Goal: Information Seeking & Learning: Learn about a topic

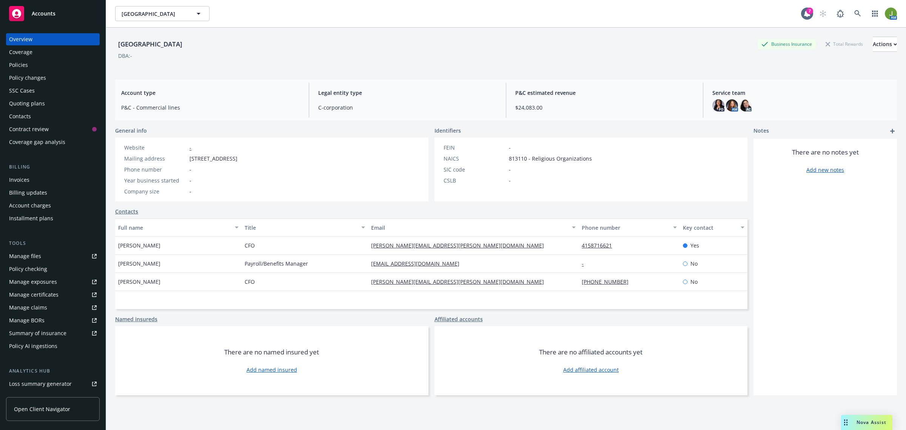
click at [54, 18] on div "Accounts" at bounding box center [53, 13] width 88 height 15
click at [35, 64] on div "Policies" at bounding box center [53, 65] width 88 height 12
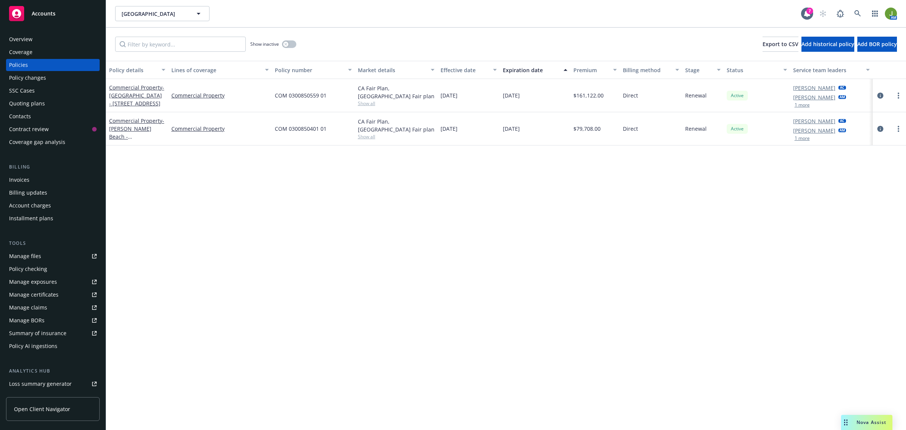
click at [63, 100] on div "Quoting plans" at bounding box center [53, 103] width 88 height 12
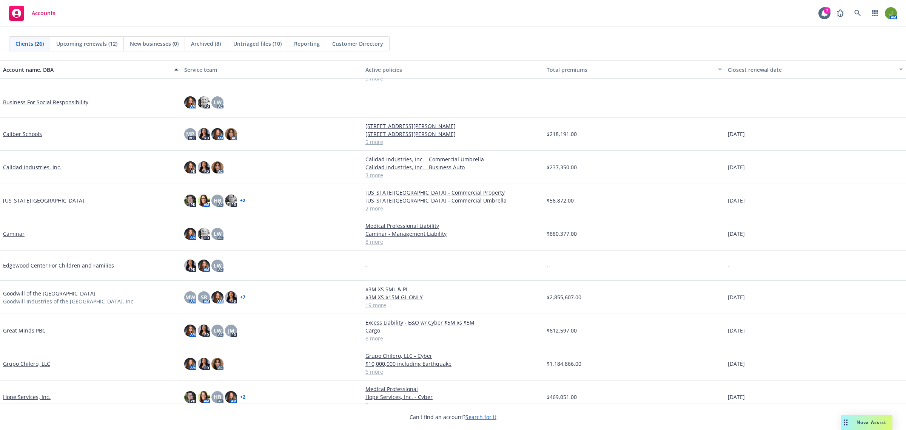
scroll to position [142, 0]
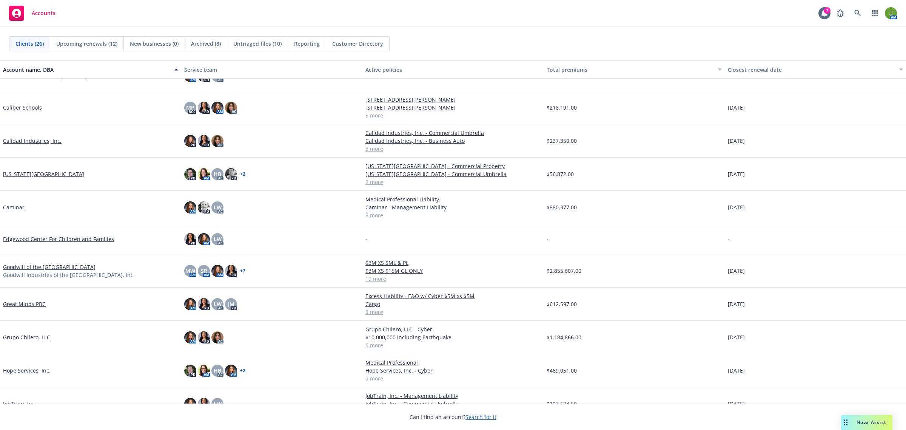
click at [48, 174] on link "California Wildlife Center" at bounding box center [43, 174] width 81 height 8
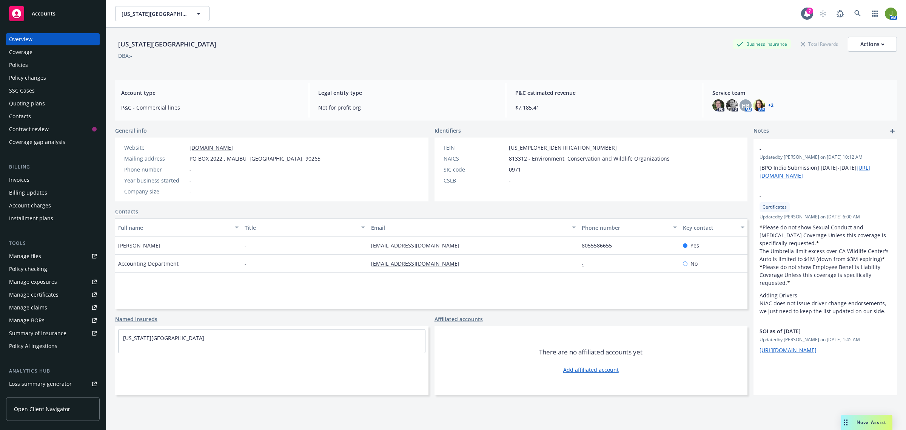
click at [33, 97] on div "Quoting plans" at bounding box center [27, 103] width 36 height 12
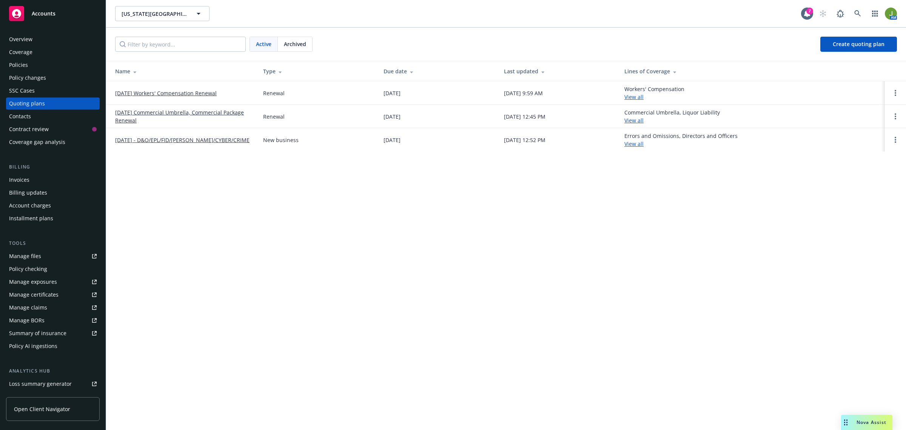
click at [35, 60] on div "Policies" at bounding box center [53, 65] width 88 height 12
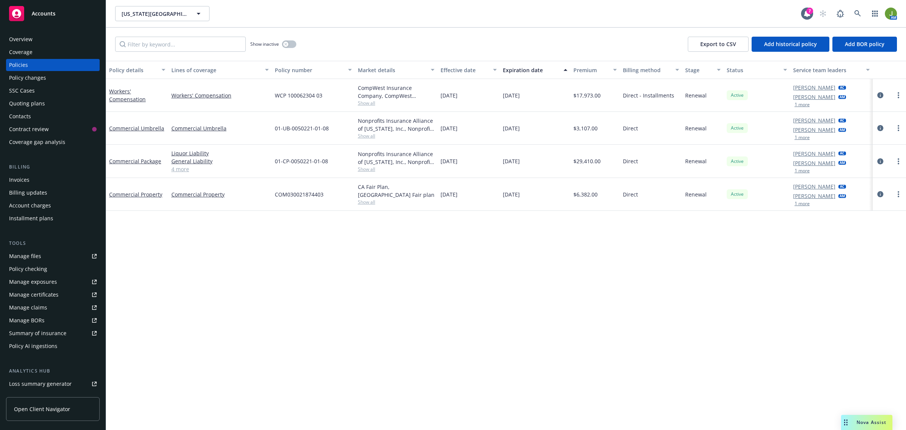
click at [35, 106] on div "Quoting plans" at bounding box center [27, 103] width 36 height 12
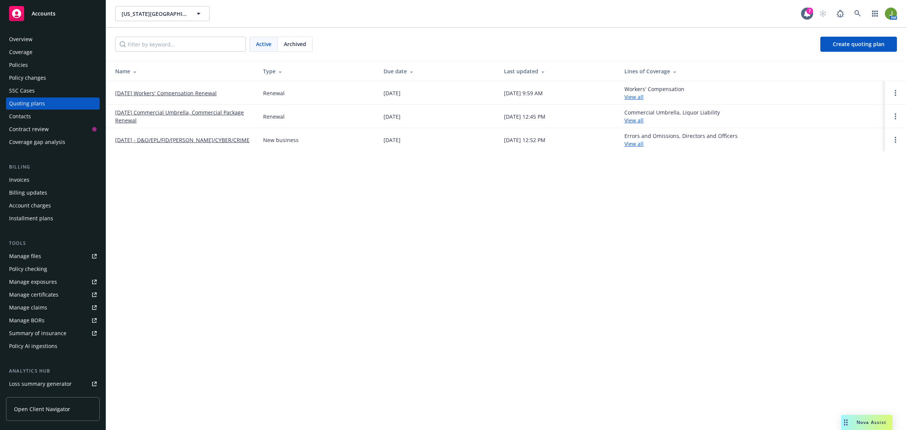
click at [191, 91] on link "10/01/25 Workers' Compensation Renewal" at bounding box center [166, 93] width 102 height 8
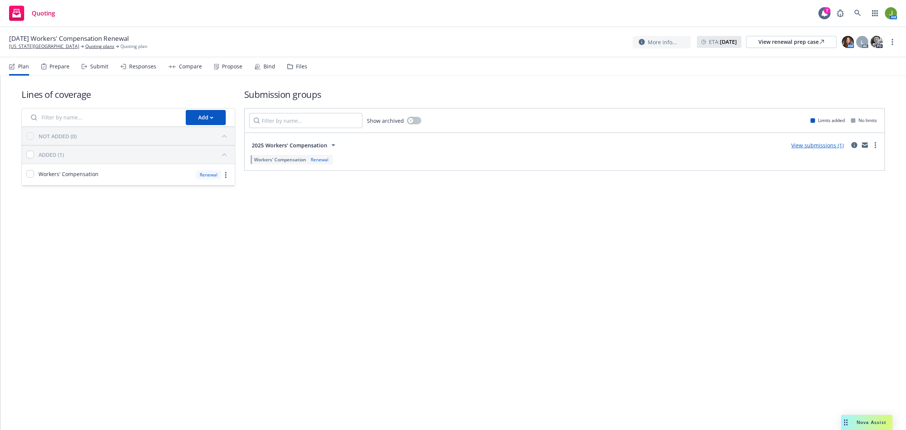
click at [826, 145] on link "View submissions (1)" at bounding box center [817, 145] width 52 height 7
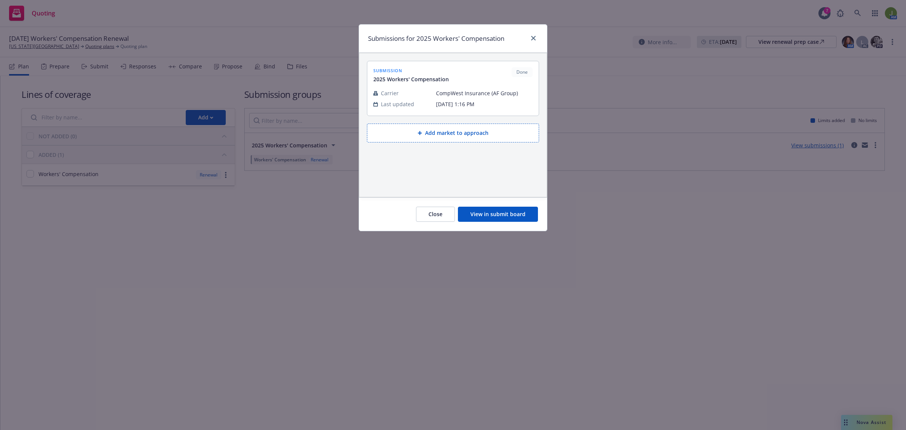
click at [506, 208] on button "View in submit board" at bounding box center [498, 214] width 80 height 15
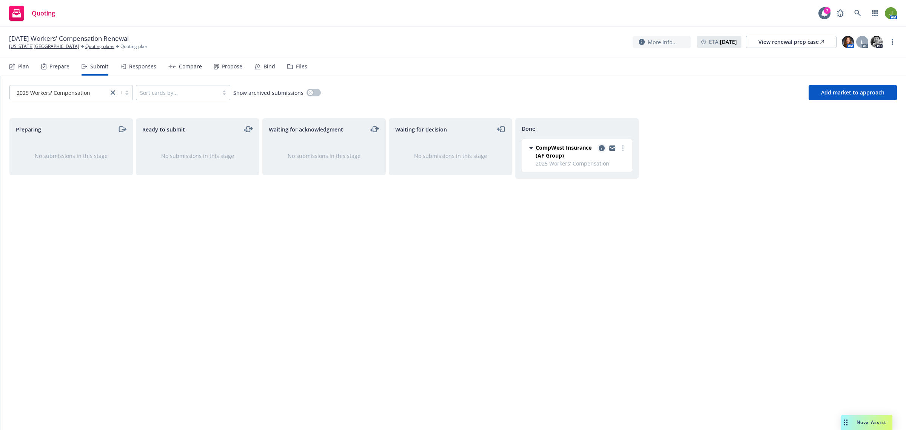
click at [603, 146] on icon "copy logging email" at bounding box center [602, 148] width 6 height 6
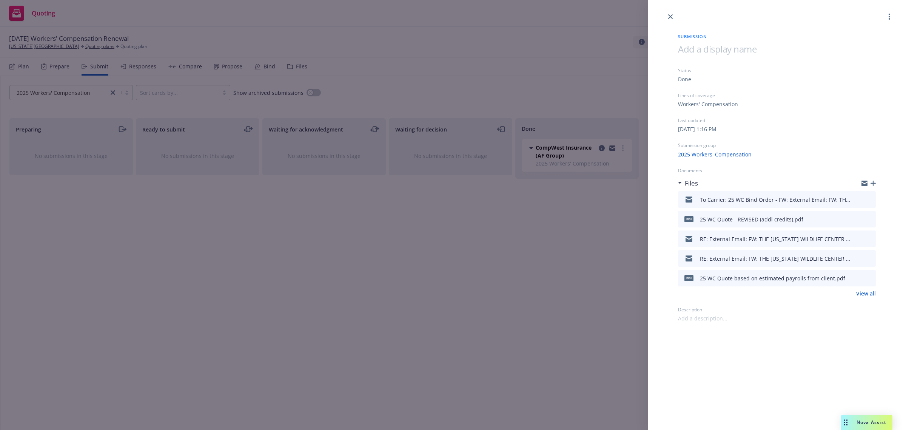
click at [876, 180] on div "Submission Status Done Lines of coverage Workers' Compensation Last updated Mon…" at bounding box center [777, 171] width 222 height 301
click at [875, 181] on icon "button" at bounding box center [873, 182] width 5 height 5
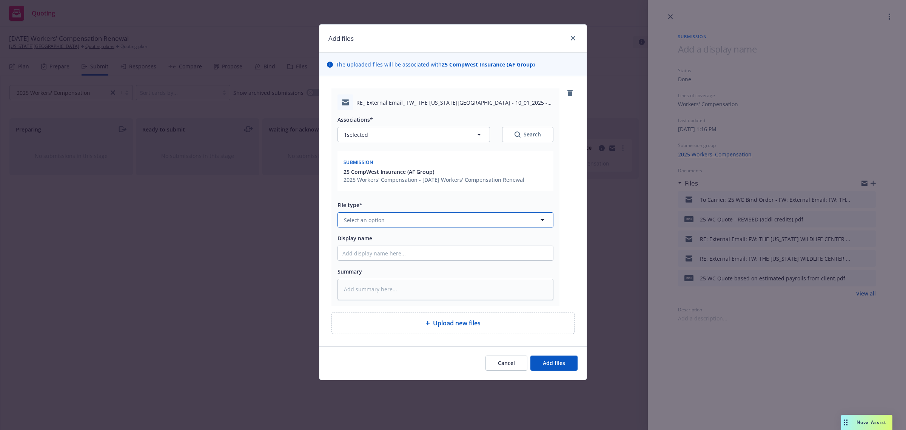
click at [354, 221] on span "Select an option" at bounding box center [364, 220] width 41 height 8
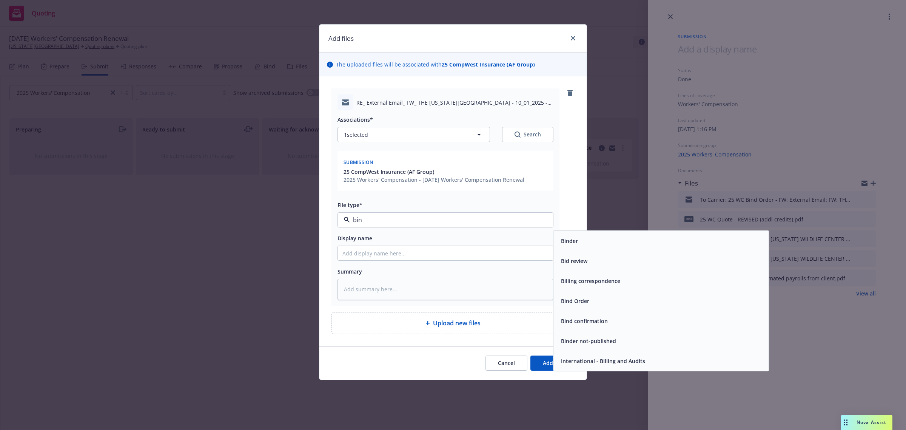
type input "bind"
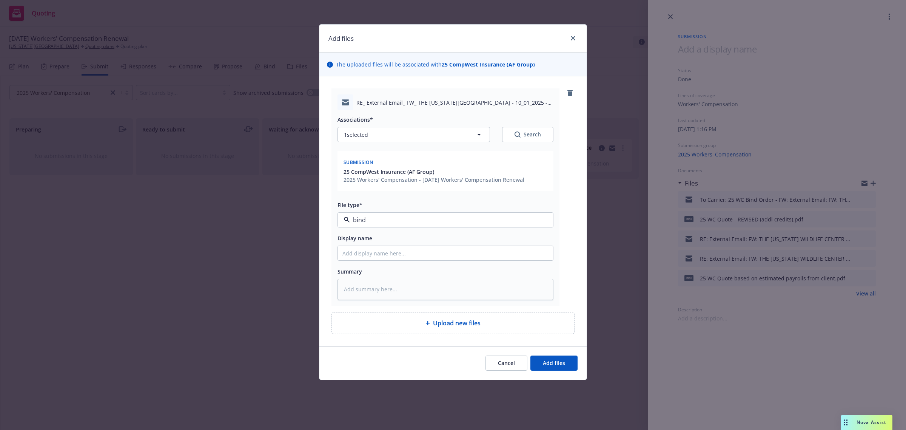
type textarea "x"
type input "F"
type textarea "x"
type input "Fr"
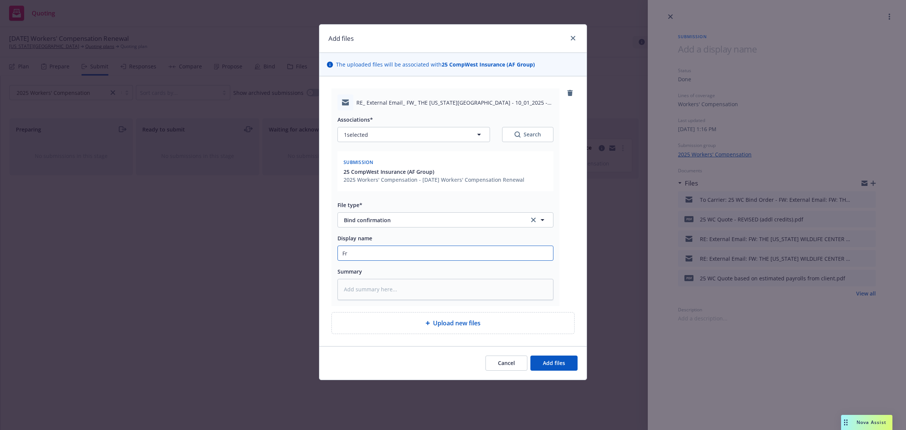
type textarea "x"
type input "Fro"
type textarea "x"
type input "From"
type textarea "x"
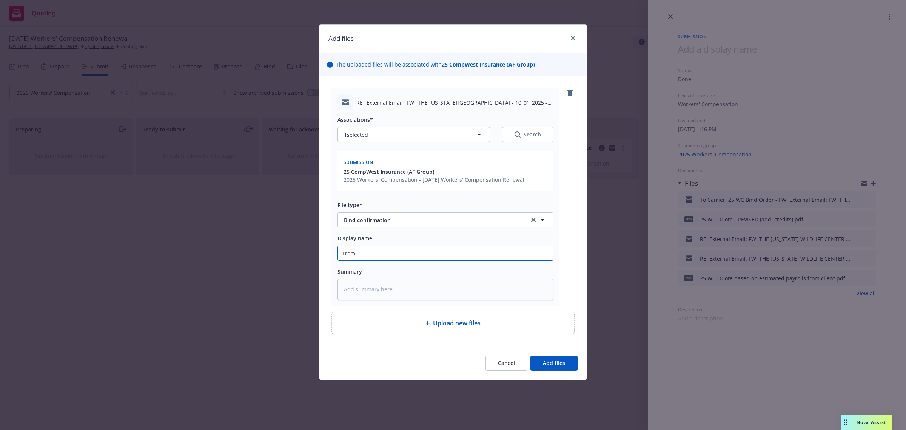
type input "From"
type textarea "x"
type input "From C"
type textarea "x"
type input "From Ca"
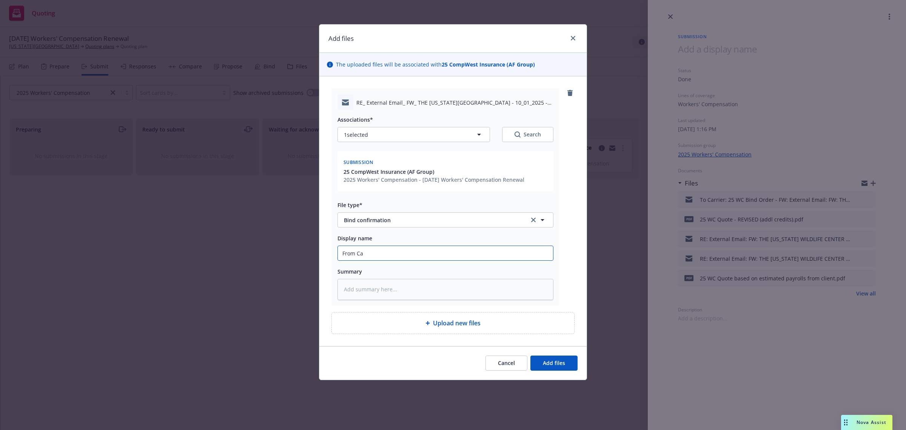
type textarea "x"
type input "From Car"
type textarea "x"
type input "From Carr"
type textarea "x"
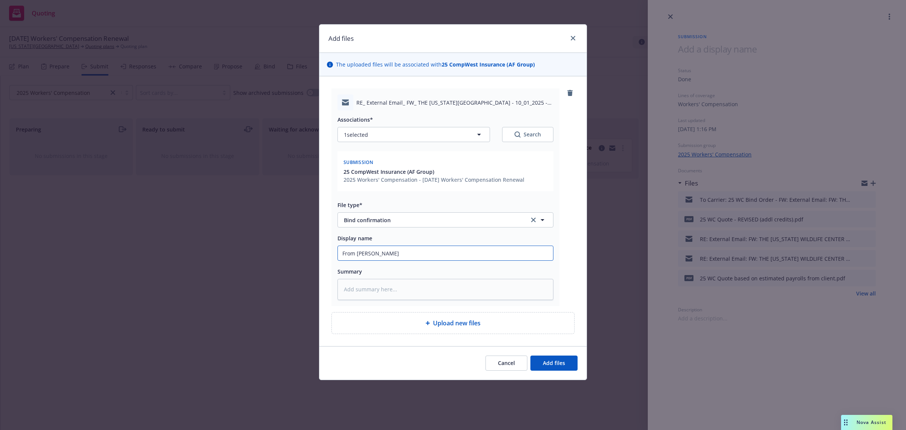
type input "From Carri"
type textarea "x"
type input "From Carrie"
type textarea "x"
type input "From Carrier"
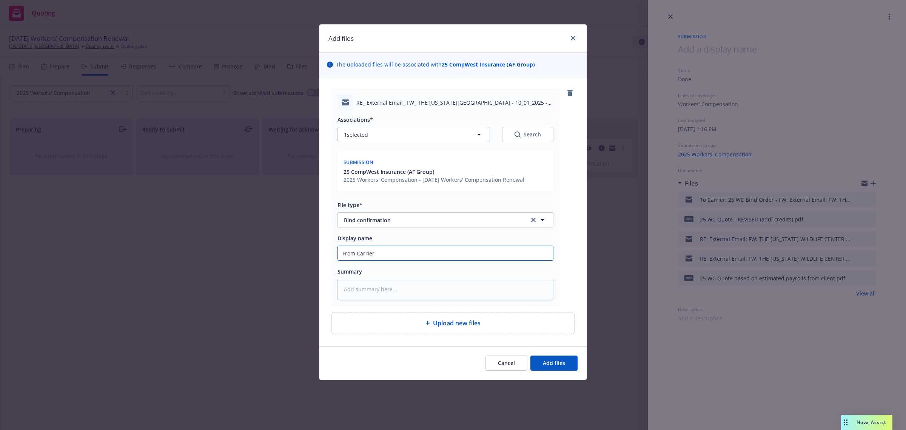
type textarea "x"
type input "From Carrier:"
type textarea "x"
type input "From Carrier:"
type textarea "x"
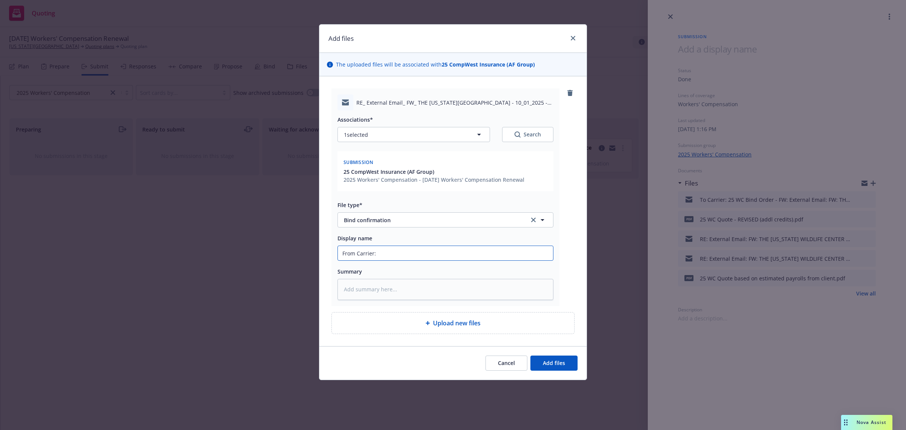
type input "From Carrier: b"
type textarea "x"
type input "From Carrier: bi"
type textarea "x"
type input "From Carrier: bin"
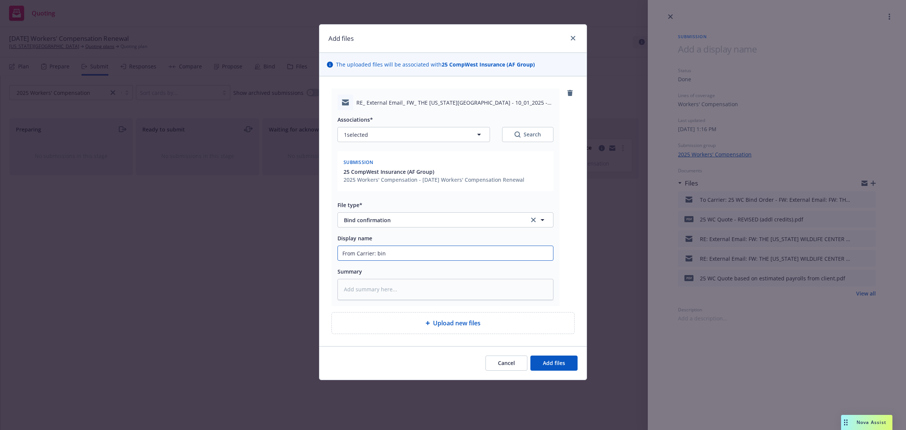
type textarea "x"
type input "From Carrier: bind"
type textarea "x"
type input "From Carrier: bind"
type textarea "x"
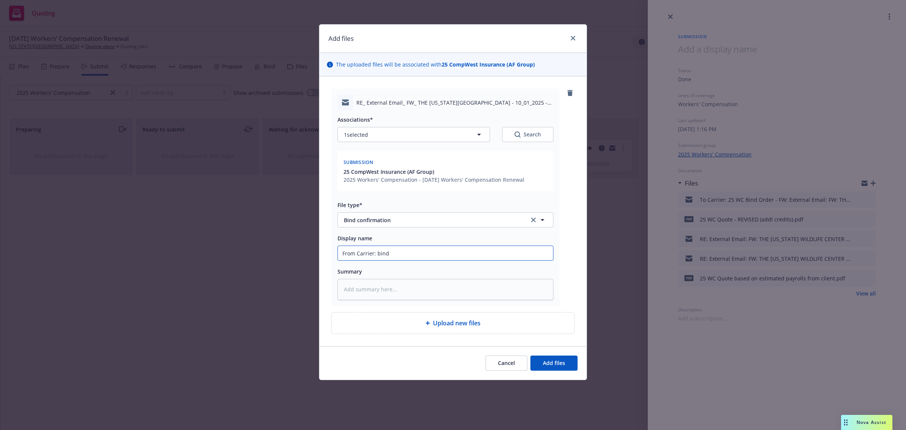
type input "From Carrier: bind c"
type textarea "x"
type input "From Carrier: bind co"
type textarea "x"
type input "From Carrier: bind con"
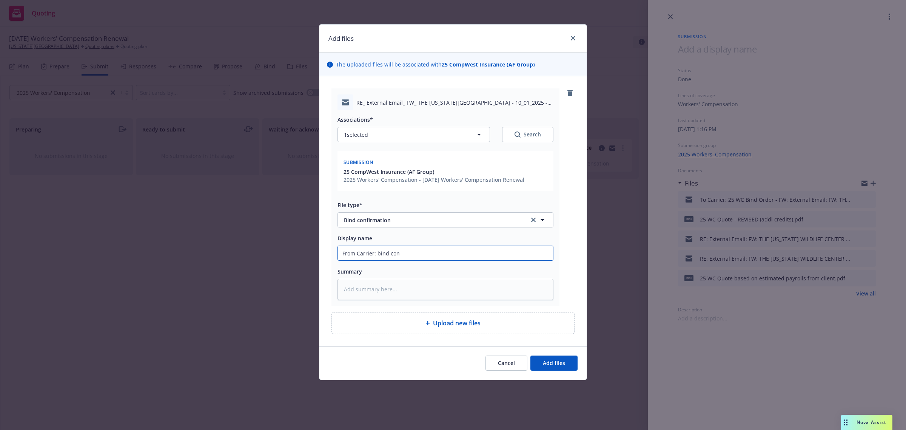
type textarea "x"
type input "From Carrier: bind conf"
type textarea "x"
type input "From Carrier: bind confir"
type textarea "x"
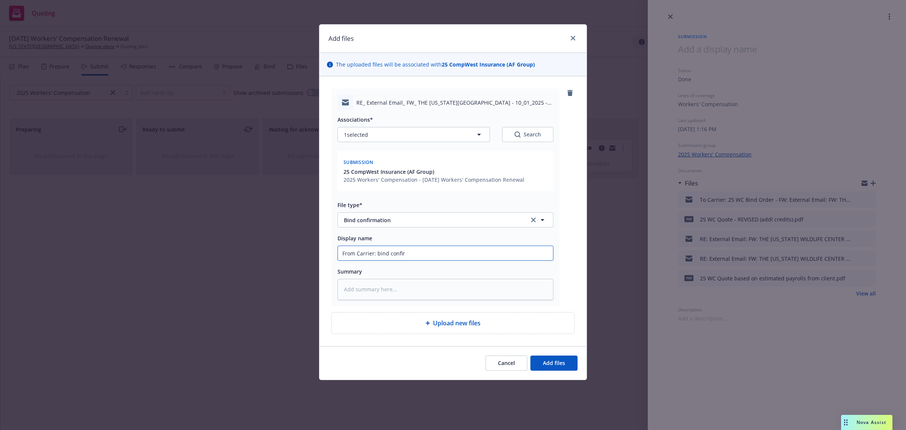
type input "From Carrier: bind confirm"
type textarea "x"
type input "From Carrier: bind confirma"
type textarea "x"
type input "From Carrier: bind confirmat"
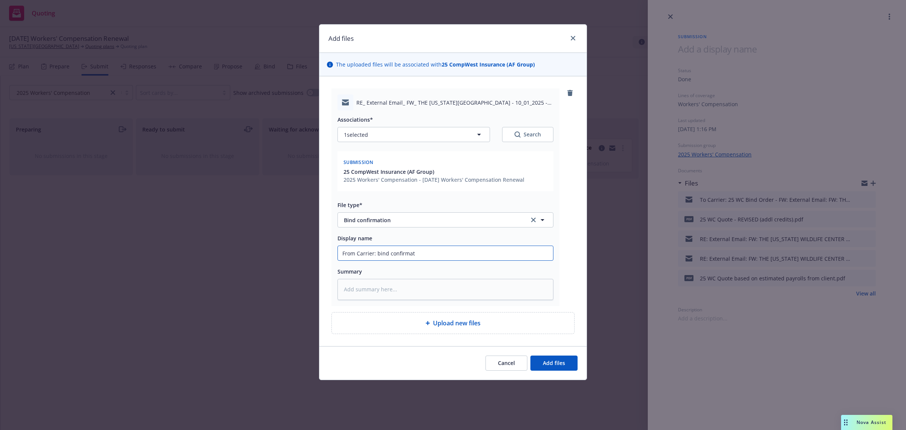
type textarea "x"
type input "From Carrier: bind confirmati"
type textarea "x"
type input "From Carrier: bind confirmatio"
type textarea "x"
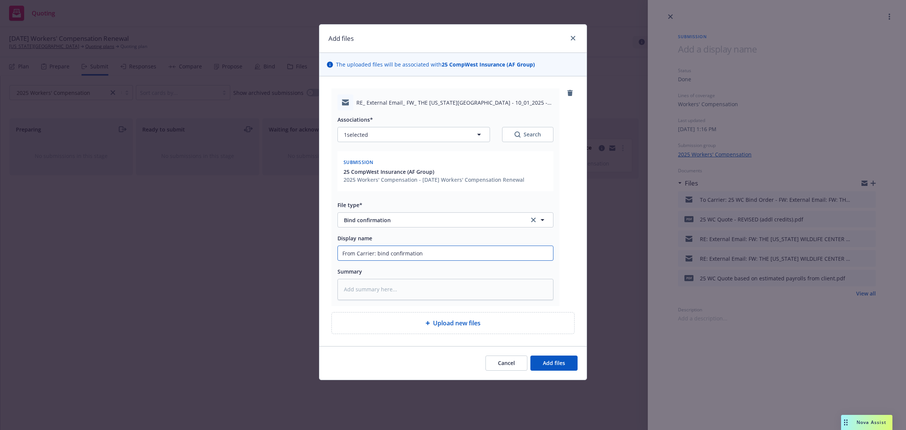
type input "From Carrier: bind confirmation"
type textarea "x"
type input "From Carrier: bind confirmation &"
type textarea "x"
type input "From Carrier: bind confirmation &"
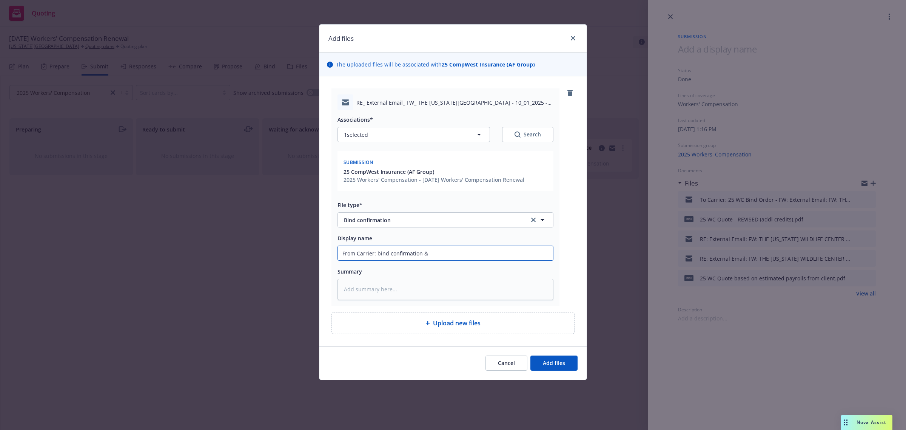
type textarea "x"
type input "From Carrier: bind confirmation & r"
type textarea "x"
type input "From Carrier: bind confirmation & re"
type textarea "x"
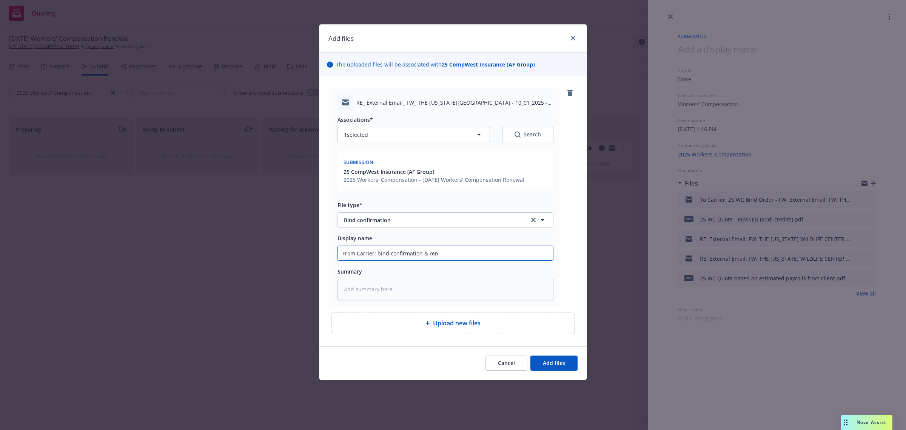
type input "From Carrier: bind confirmation & rene"
type textarea "x"
type input "From Carrier: bind confirmation & renew"
type textarea "x"
type input "From Carrier: bind confirmation & renewa"
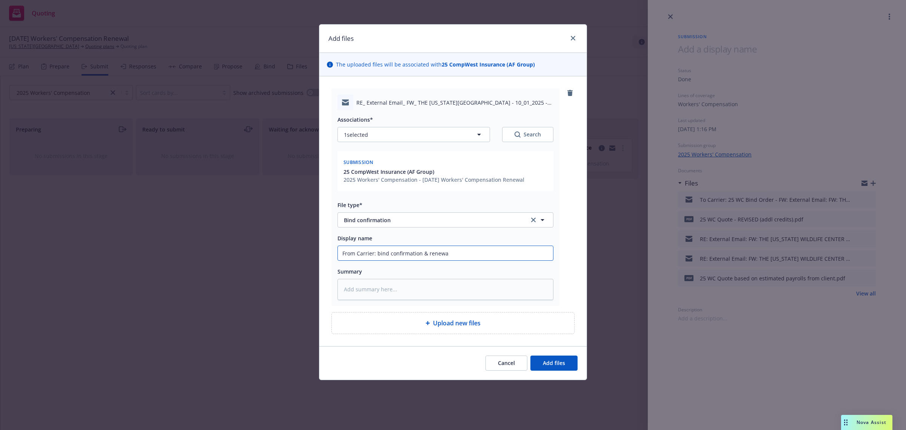
type textarea "x"
type input "From Carrier: bind confirmation & renewal"
type textarea "x"
type input "From Carrier: bind confirmation & renewal p"
type textarea "x"
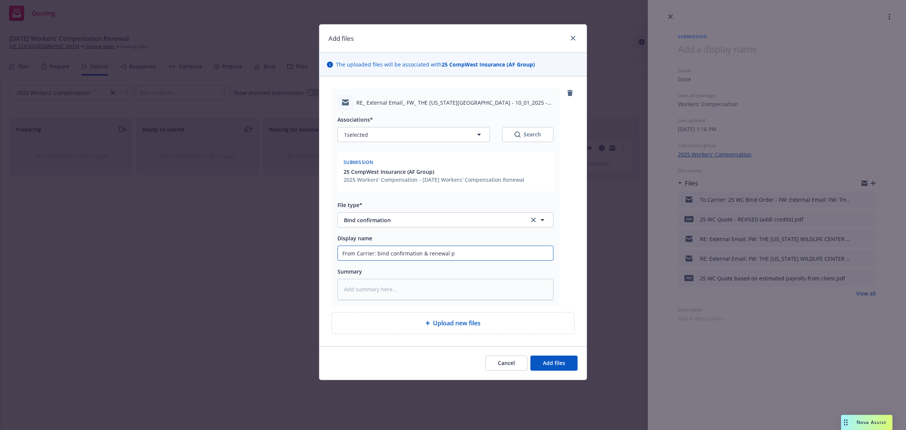
type input "From Carrier: bind confirmation & renewal po"
type textarea "x"
type input "From Carrier: bind confirmation & renewal pol"
type textarea "x"
type input "From Carrier: bind confirmation & renewal poli"
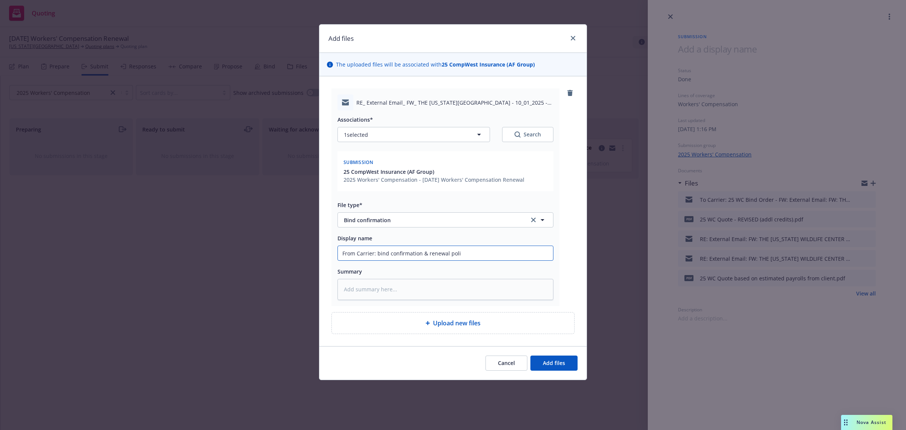
type textarea "x"
type input "From Carrier: bind confirmation & renewal policy"
type textarea "x"
type input "From Carrier: bind confirmation & renewal policy"
type textarea "x"
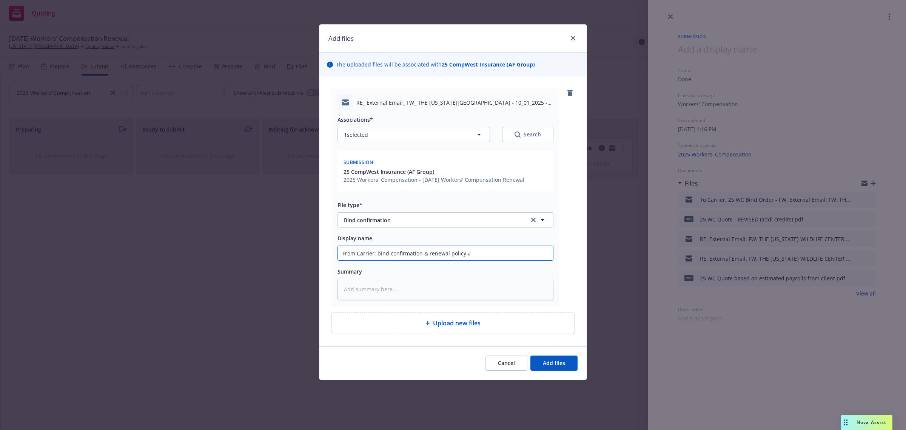
type input "From Carrier: bind confirmation & renewal policy #"
click at [486, 251] on input "From Carrier: bind confirmation & renewal policy #" at bounding box center [445, 253] width 215 height 14
paste input "100062304"
type textarea "x"
type input "From Carrier: bind confirmation & renewal policy #100062304"
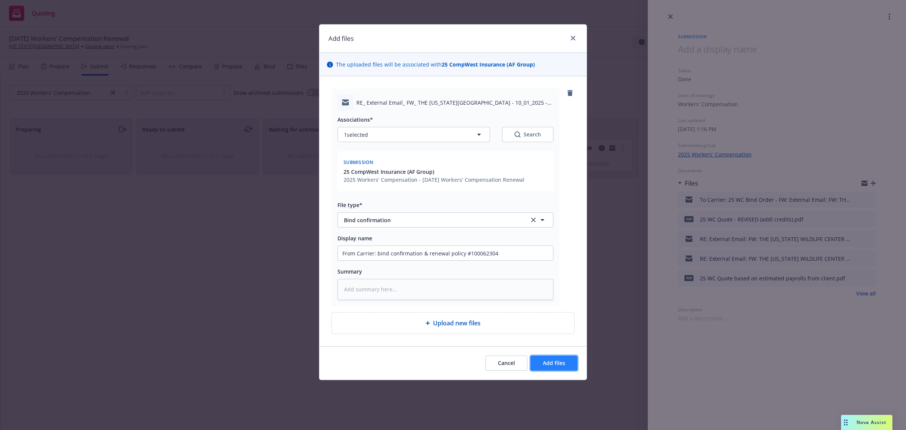
click at [549, 362] on span "Add files" at bounding box center [554, 362] width 22 height 7
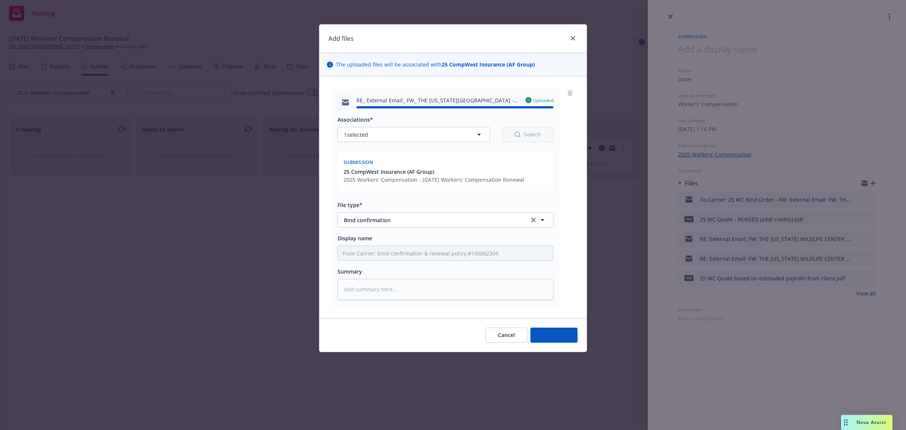
type textarea "x"
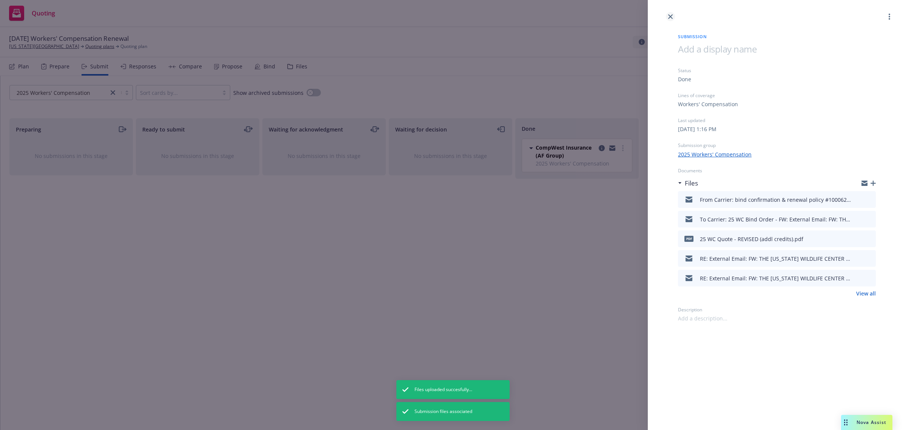
click at [671, 15] on icon "close" at bounding box center [670, 16] width 5 height 5
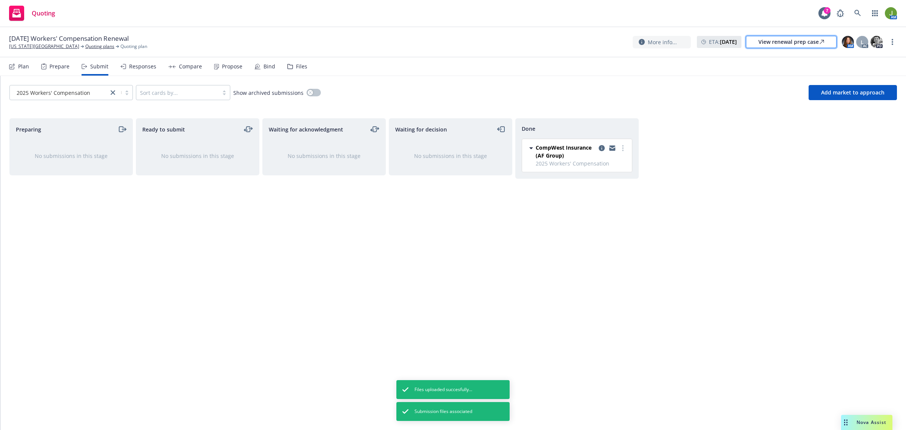
click at [756, 44] on link "View renewal prep case" at bounding box center [791, 42] width 91 height 12
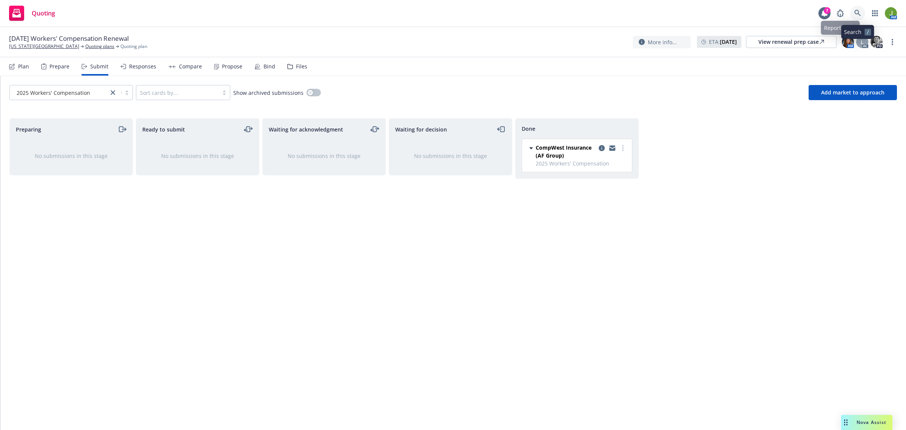
click at [853, 10] on link at bounding box center [857, 13] width 15 height 15
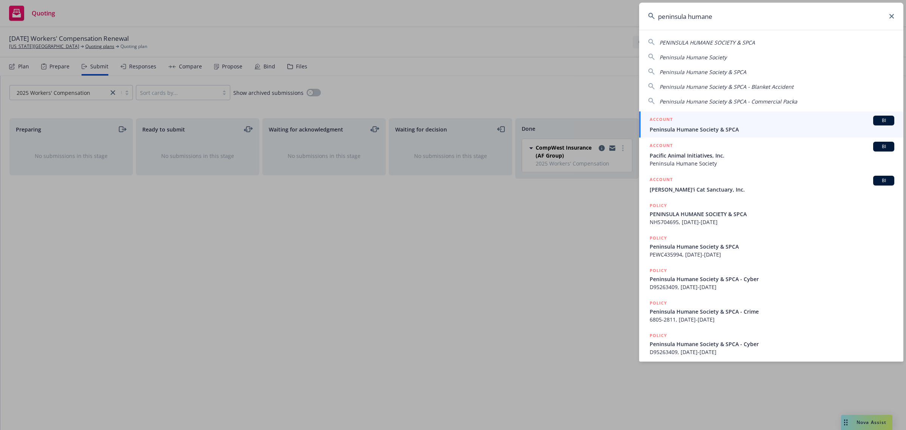
type input "peninsula humane"
click at [737, 122] on div "ACCOUNT BI" at bounding box center [772, 121] width 245 height 10
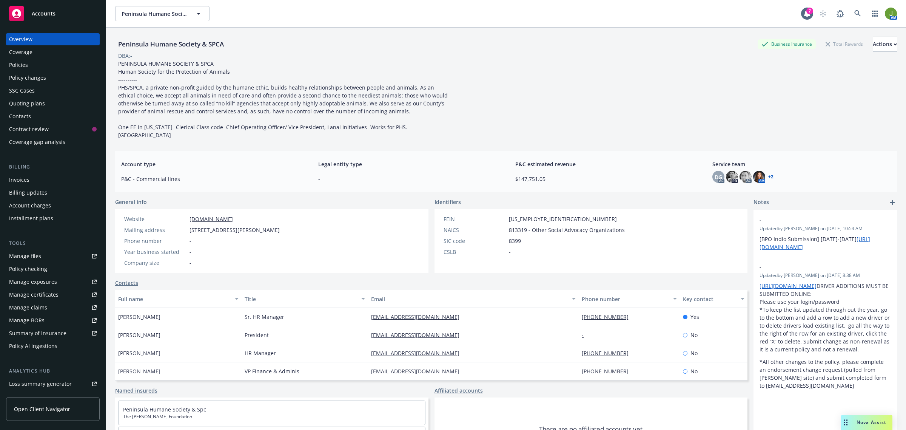
click at [31, 105] on div "Quoting plans" at bounding box center [27, 103] width 36 height 12
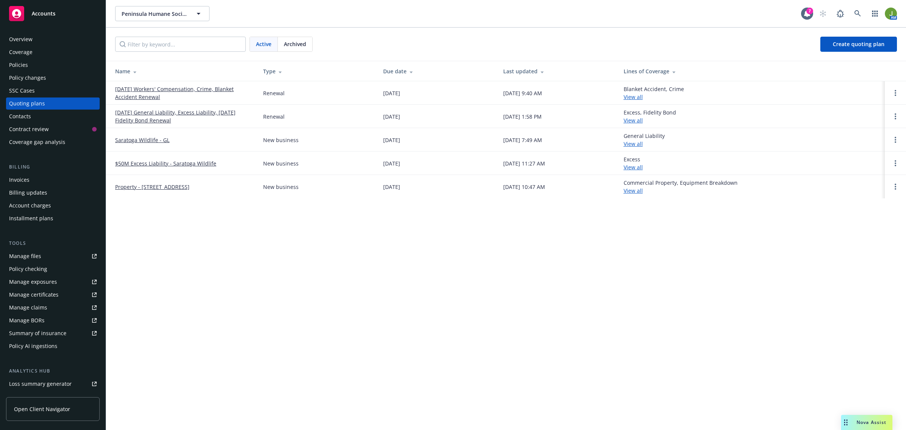
click at [133, 96] on link "[DATE] Workers' Compensation, Crime, Blanket Accident Renewal" at bounding box center [183, 93] width 136 height 16
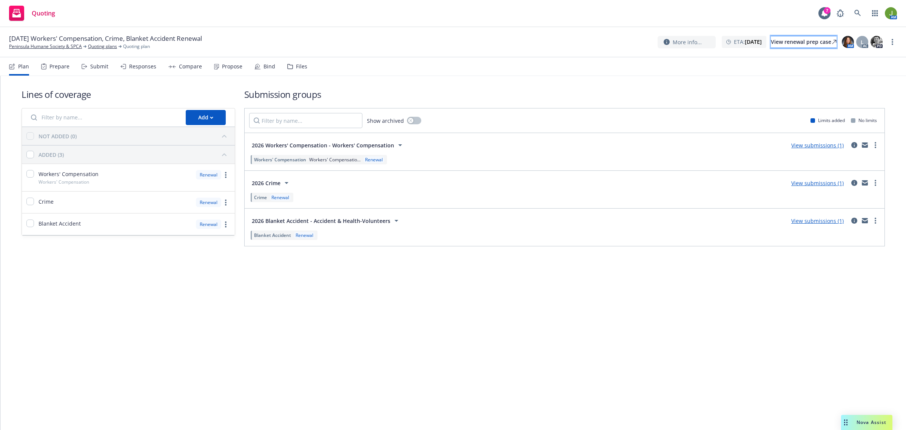
click at [786, 45] on div "View renewal prep case" at bounding box center [804, 41] width 66 height 11
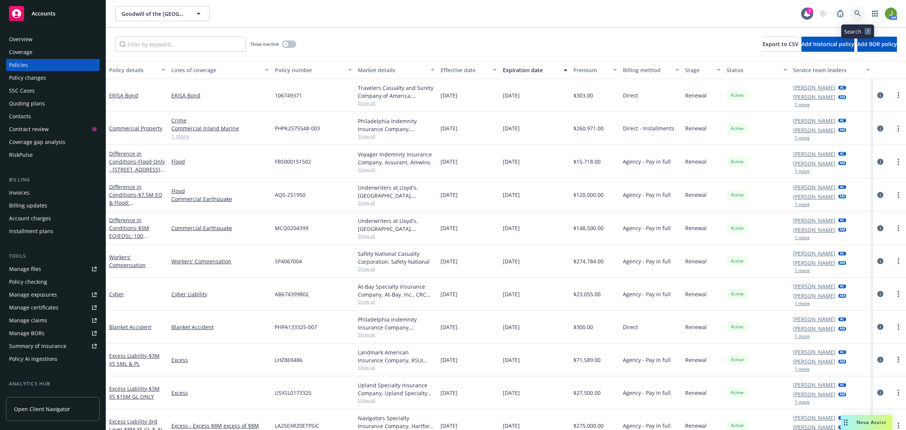
click at [859, 13] on icon at bounding box center [857, 13] width 7 height 7
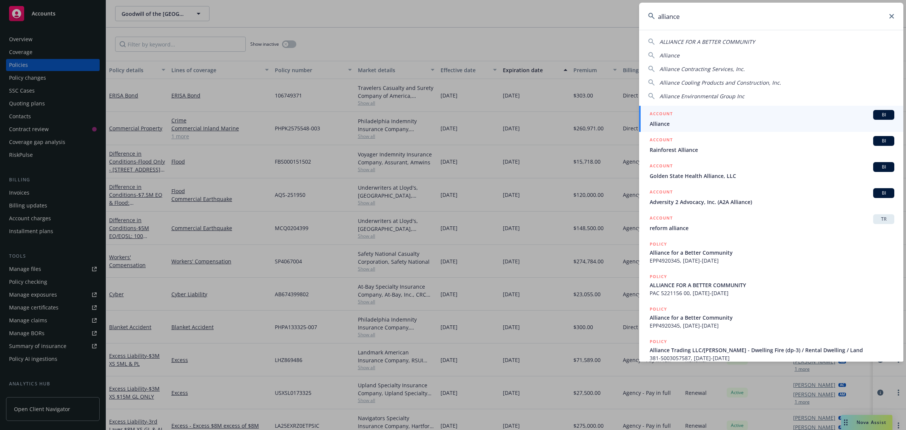
type input "alliance"
click at [893, 17] on icon at bounding box center [891, 16] width 5 height 5
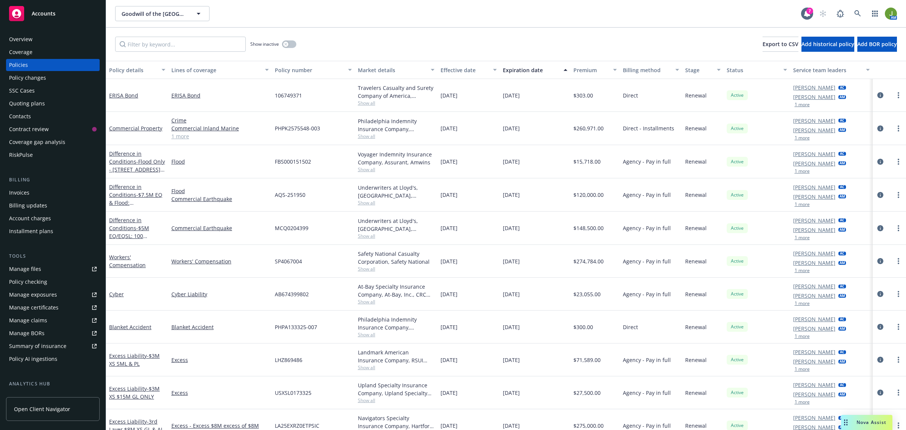
click at [57, 14] on div "Accounts" at bounding box center [53, 13] width 88 height 15
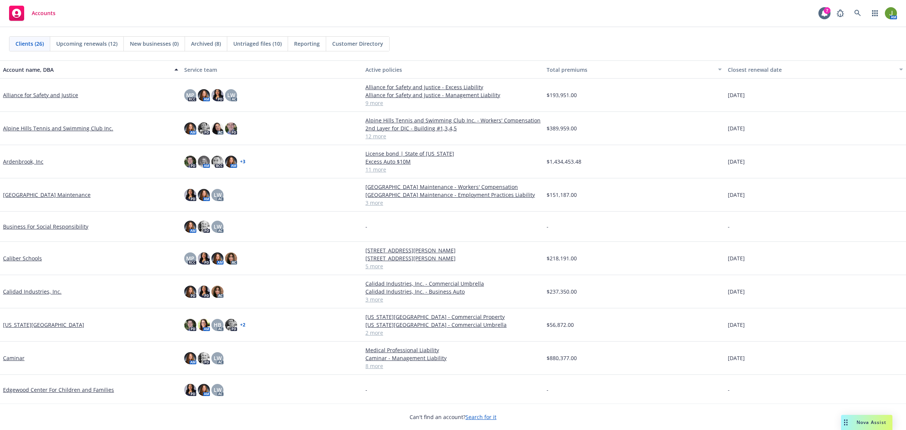
click at [33, 96] on link "Alliance for Safety and Justice" at bounding box center [40, 95] width 75 height 8
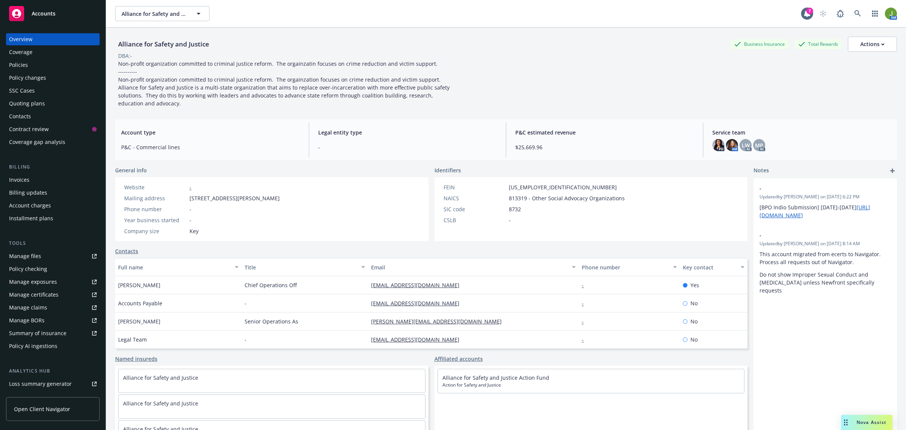
click at [25, 67] on div "Policies" at bounding box center [18, 65] width 19 height 12
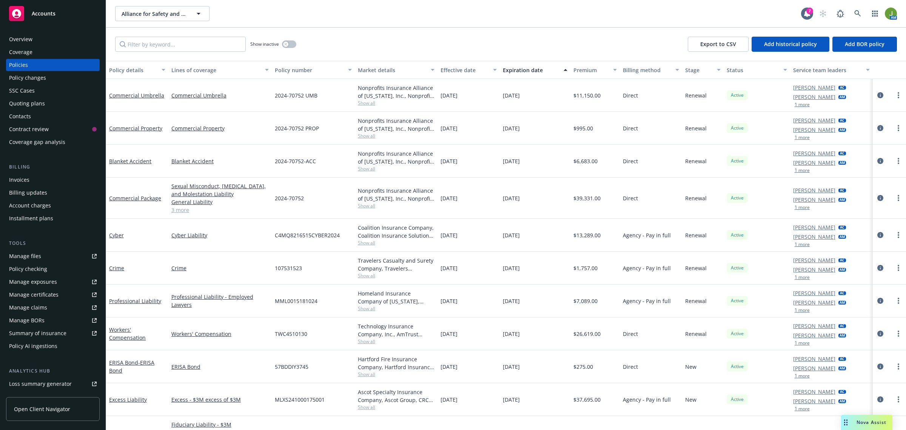
click at [55, 107] on div "Quoting plans" at bounding box center [53, 103] width 88 height 12
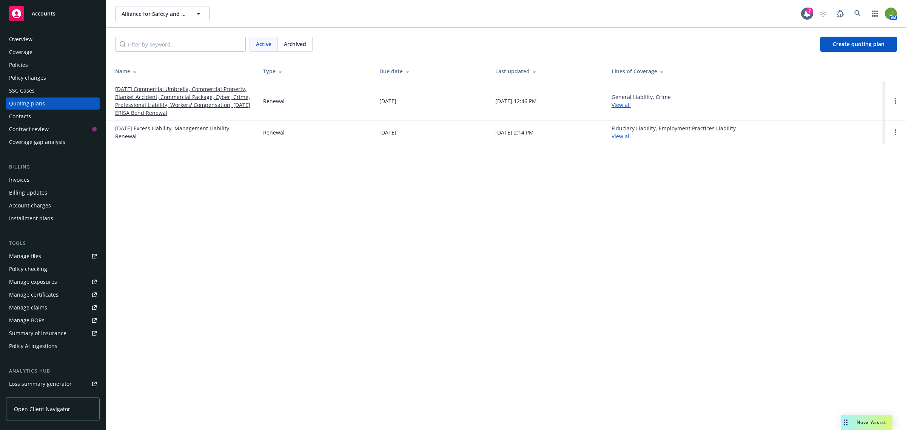
click at [43, 55] on div "Coverage" at bounding box center [53, 52] width 88 height 12
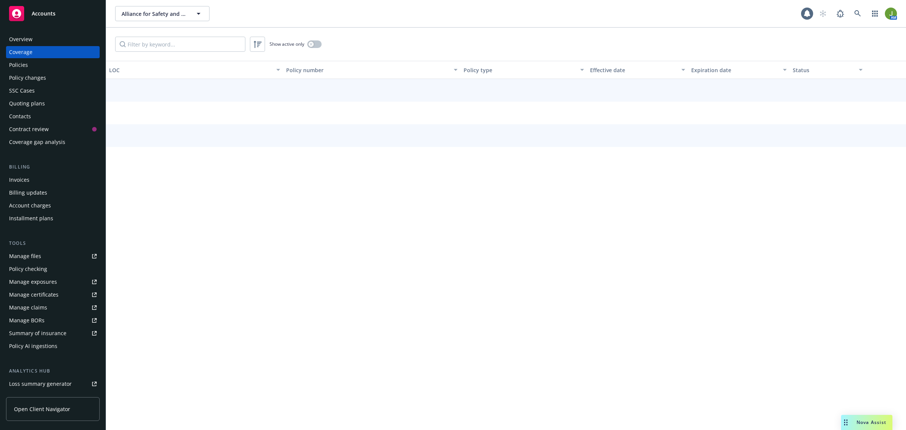
click at [43, 65] on div "Policies" at bounding box center [53, 65] width 88 height 12
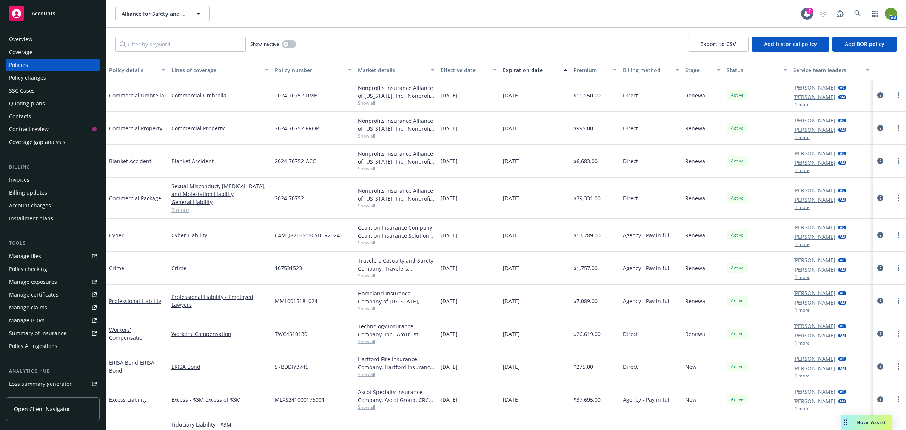
click at [877, 97] on icon "circleInformation" at bounding box center [880, 95] width 6 height 6
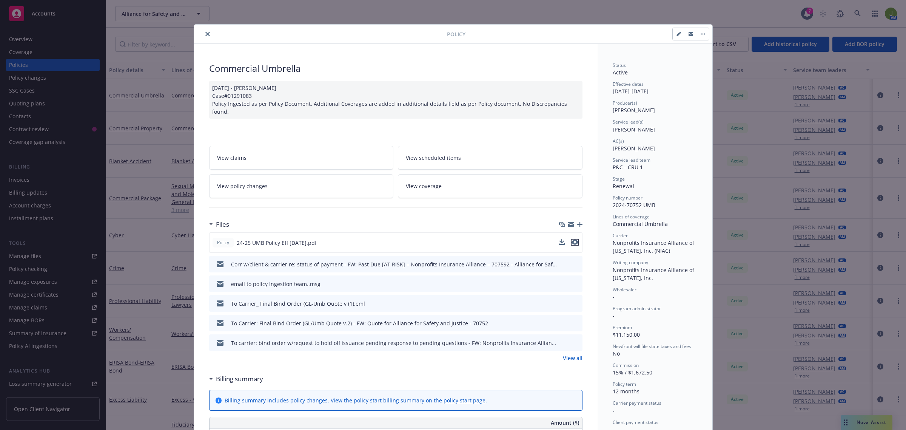
click at [572, 239] on icon "preview file" at bounding box center [575, 241] width 7 height 5
click at [205, 36] on icon "close" at bounding box center [207, 34] width 5 height 5
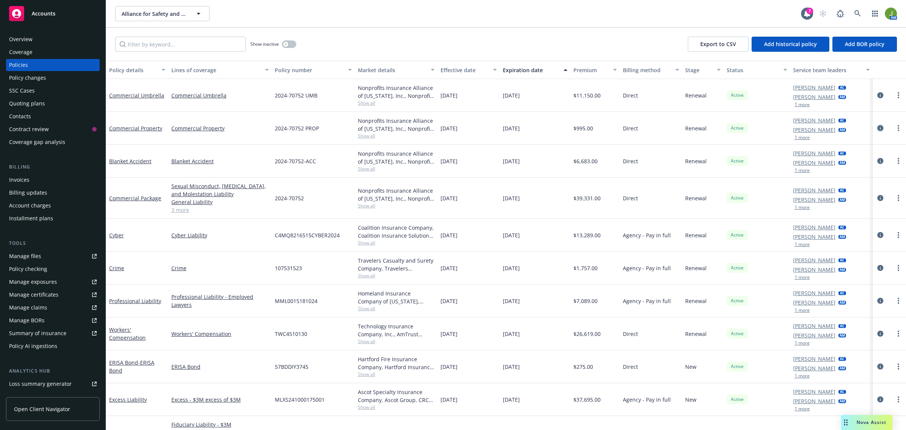
click at [877, 126] on icon "circleInformation" at bounding box center [880, 128] width 6 height 6
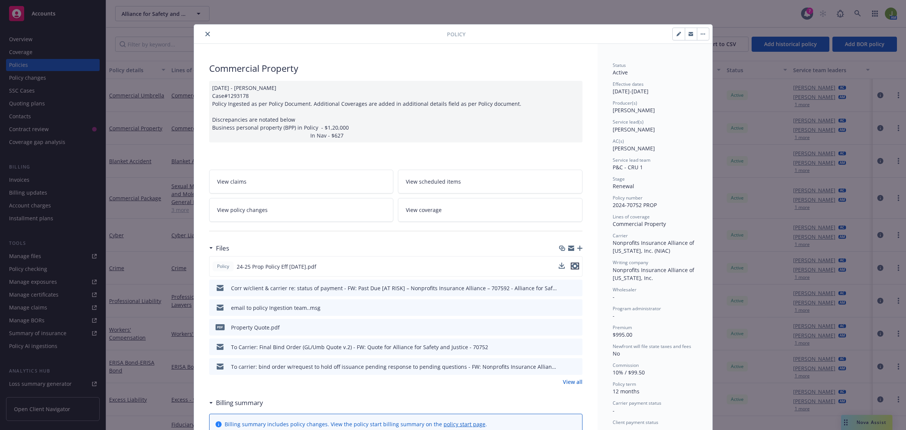
click at [572, 266] on icon "preview file" at bounding box center [575, 265] width 7 height 5
click at [205, 32] on icon "close" at bounding box center [207, 34] width 5 height 5
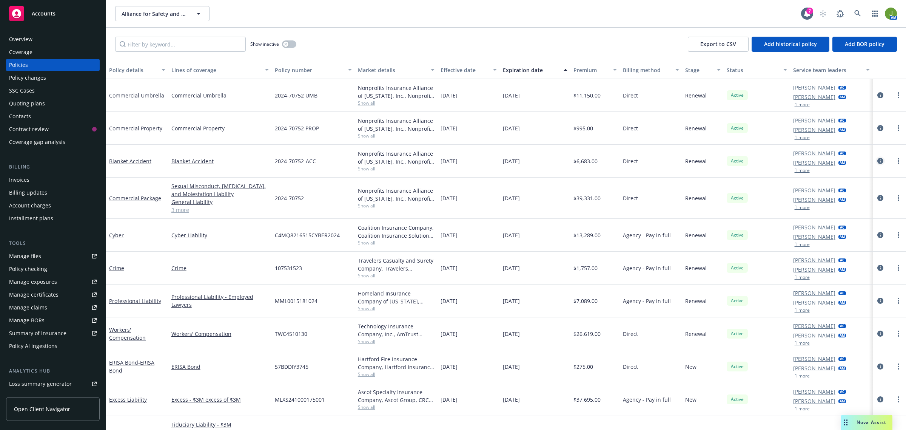
click at [877, 162] on icon "circleInformation" at bounding box center [880, 161] width 6 height 6
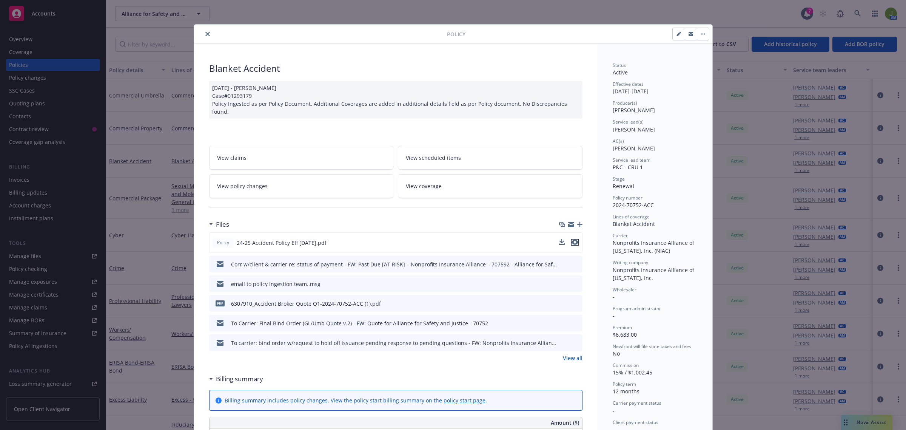
click at [573, 239] on icon "preview file" at bounding box center [575, 241] width 7 height 5
click at [207, 35] on button "close" at bounding box center [207, 33] width 9 height 9
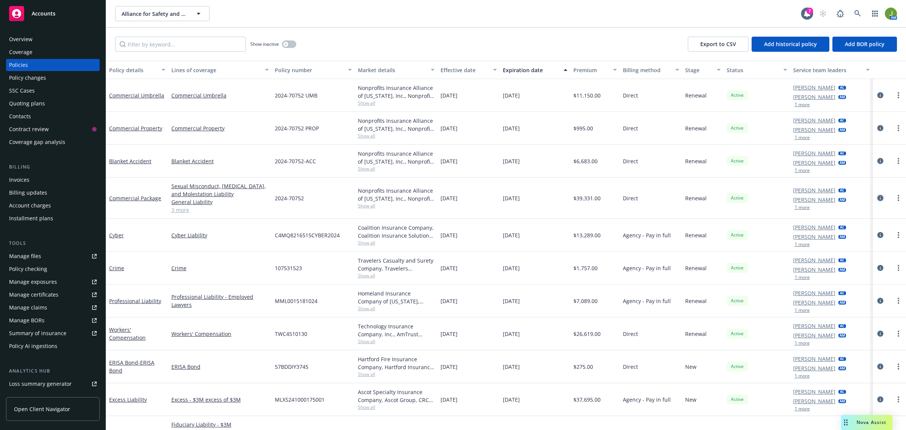
click at [877, 198] on icon "circleInformation" at bounding box center [880, 198] width 6 height 6
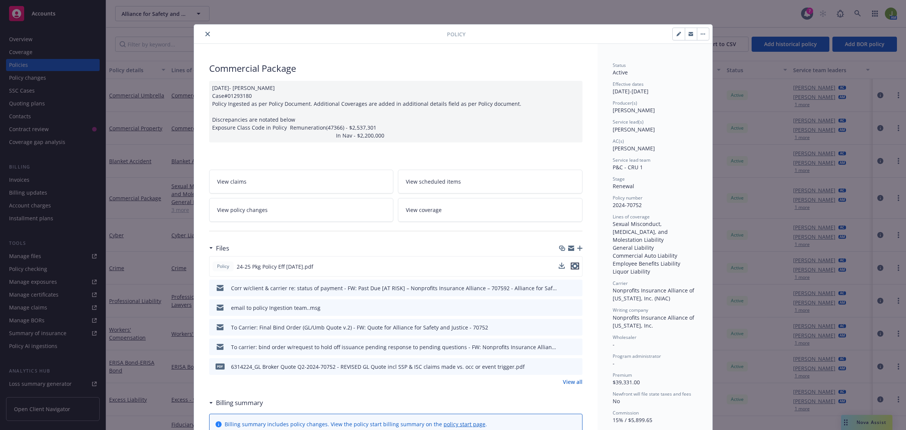
click at [573, 267] on icon "preview file" at bounding box center [575, 265] width 7 height 5
click at [205, 33] on icon "close" at bounding box center [207, 34] width 5 height 5
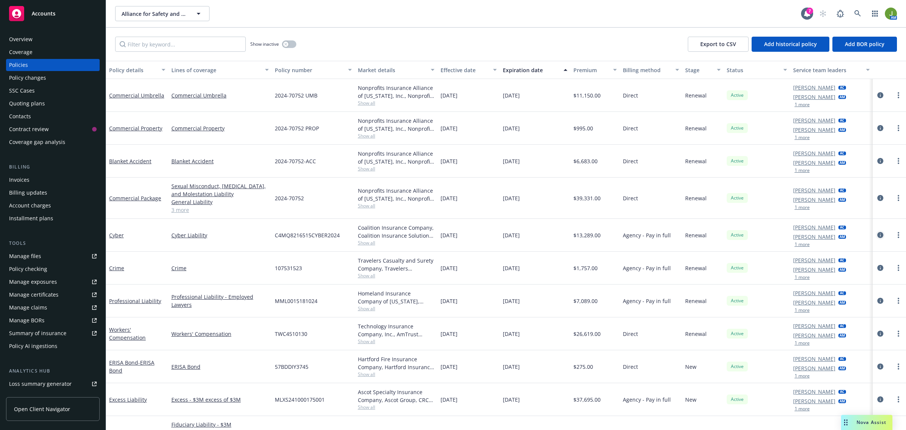
click at [877, 234] on icon "circleInformation" at bounding box center [880, 235] width 6 height 6
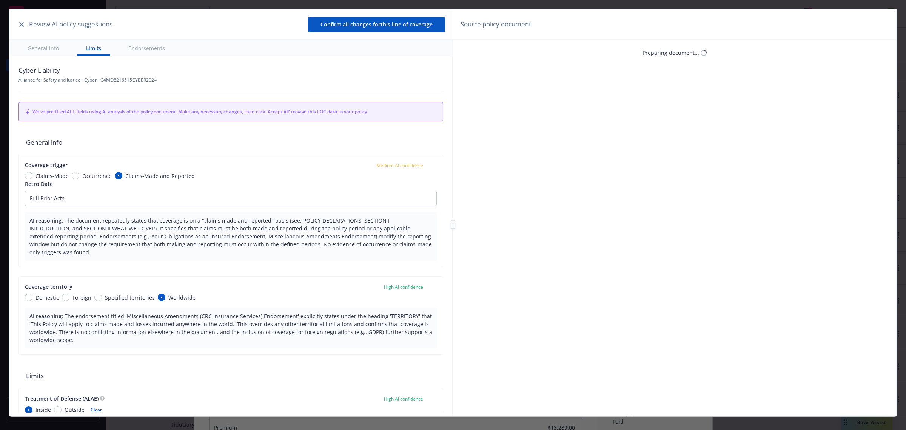
click at [23, 25] on icon "button" at bounding box center [21, 24] width 5 height 5
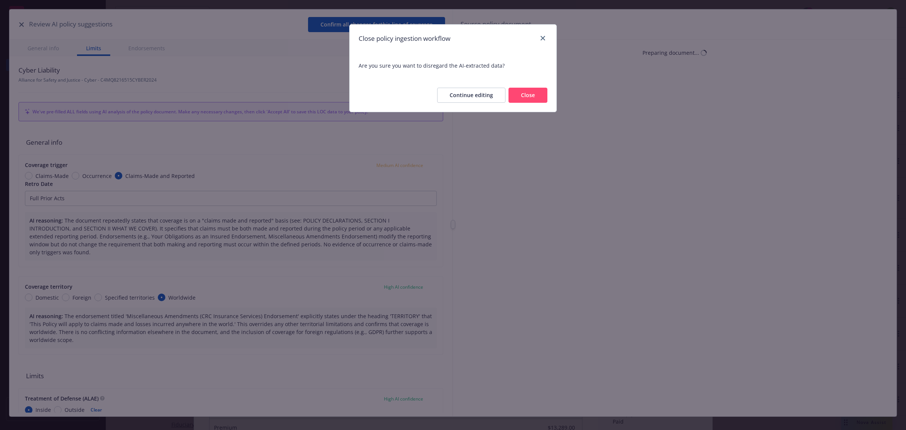
click at [527, 96] on button "Close" at bounding box center [528, 95] width 39 height 15
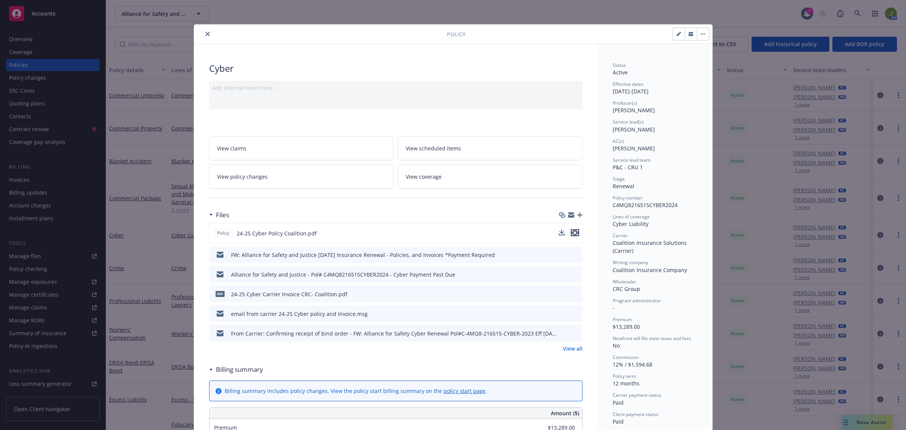
click at [572, 233] on icon "preview file" at bounding box center [575, 232] width 7 height 5
click at [205, 35] on icon "close" at bounding box center [207, 34] width 5 height 5
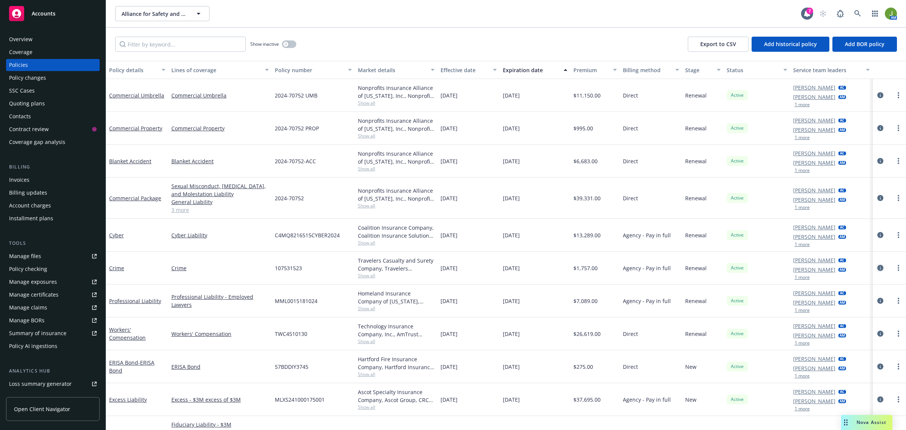
click at [877, 266] on icon "circleInformation" at bounding box center [880, 268] width 6 height 6
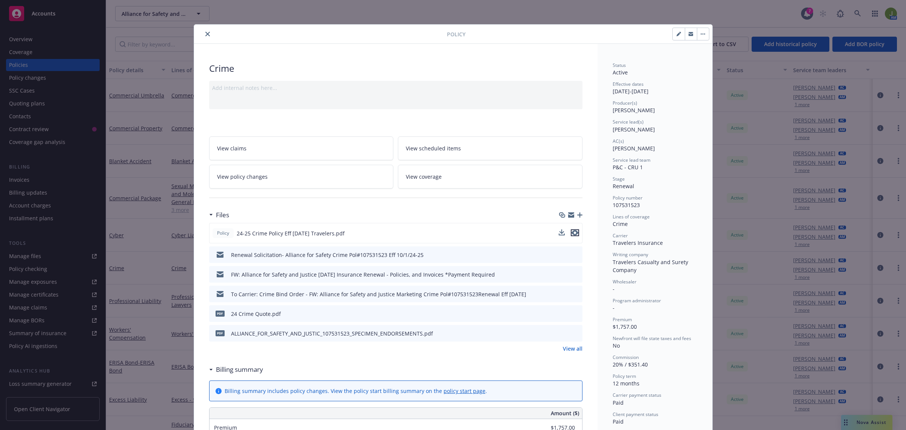
click at [572, 231] on icon "preview file" at bounding box center [575, 232] width 7 height 5
click at [203, 32] on button "close" at bounding box center [207, 33] width 9 height 9
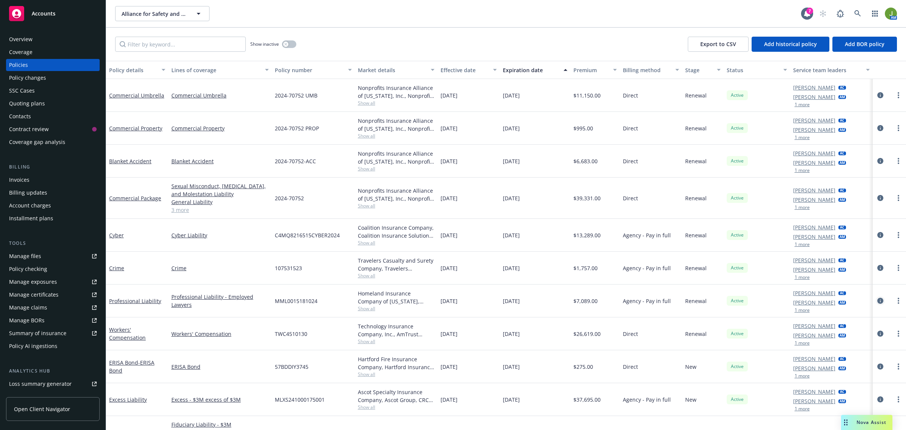
click at [877, 299] on icon "circleInformation" at bounding box center [880, 300] width 6 height 6
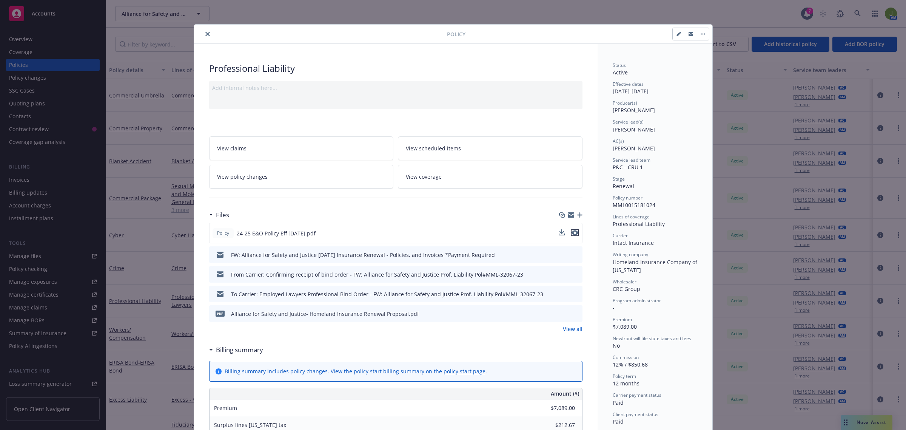
click at [572, 233] on icon "preview file" at bounding box center [575, 232] width 7 height 5
click at [205, 36] on icon "close" at bounding box center [207, 34] width 5 height 5
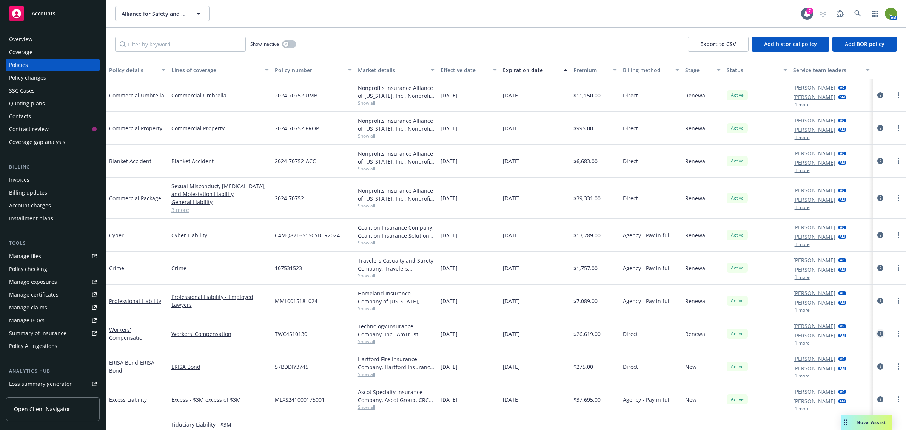
click at [877, 335] on icon "circleInformation" at bounding box center [880, 333] width 6 height 6
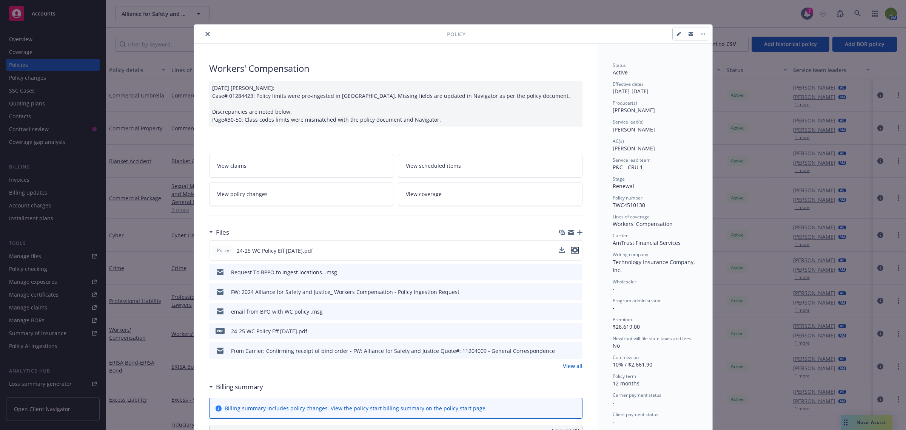
click at [572, 253] on icon "preview file" at bounding box center [575, 249] width 7 height 5
drag, startPoint x: 204, startPoint y: 32, endPoint x: 202, endPoint y: 36, distance: 4.1
click at [205, 32] on icon "close" at bounding box center [207, 34] width 5 height 5
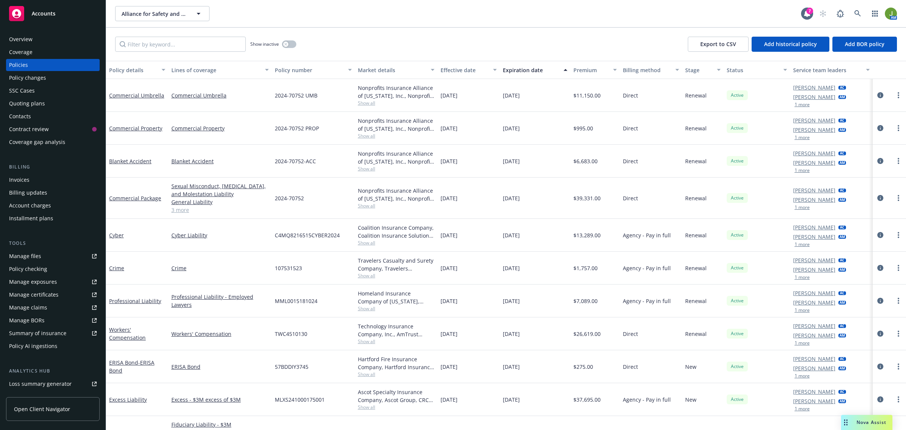
click at [33, 106] on div "Quoting plans" at bounding box center [27, 103] width 36 height 12
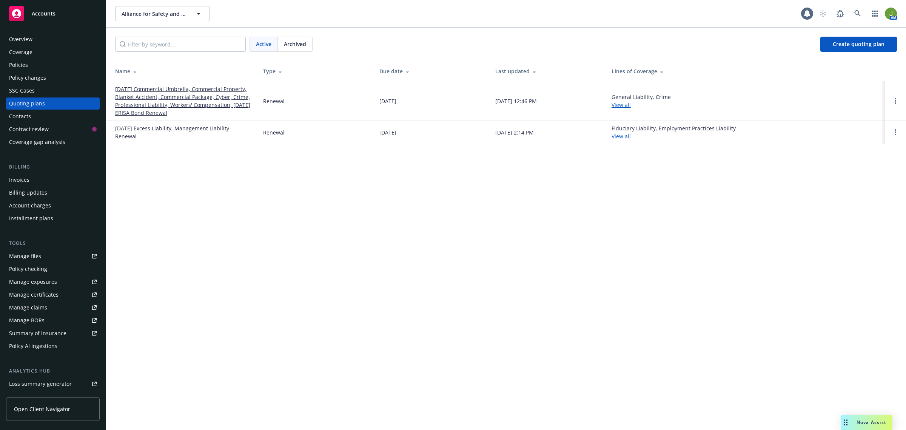
click at [136, 97] on link "[DATE] Commercial Umbrella, Commercial Property, Blanket Accident, Commercial P…" at bounding box center [183, 101] width 136 height 32
